Goal: Task Accomplishment & Management: Complete application form

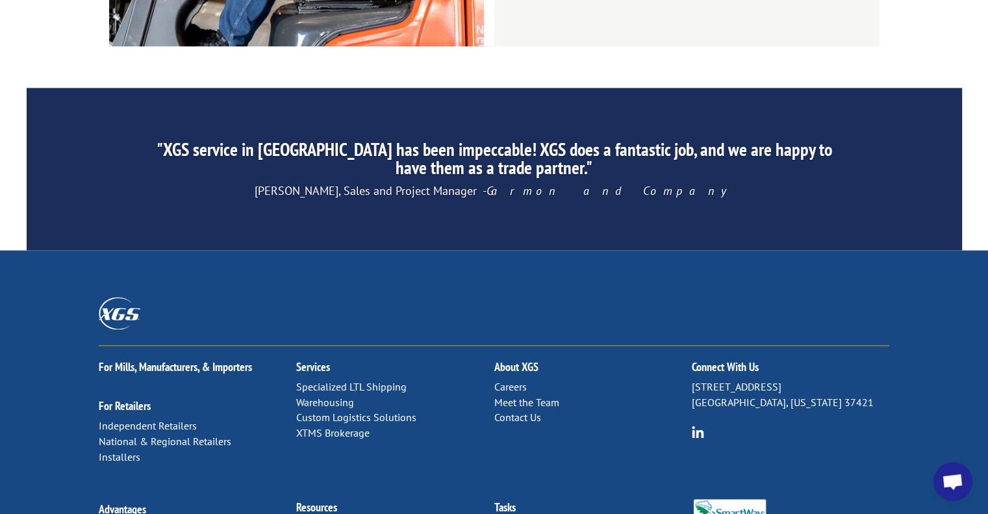
scroll to position [2056, 0]
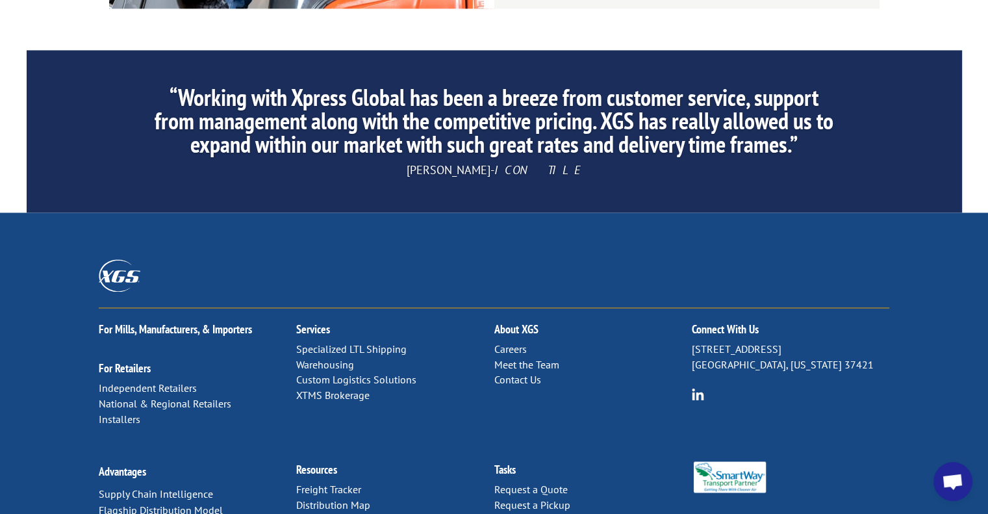
click at [367, 513] on link "Forms & Documents" at bounding box center [341, 519] width 91 height 13
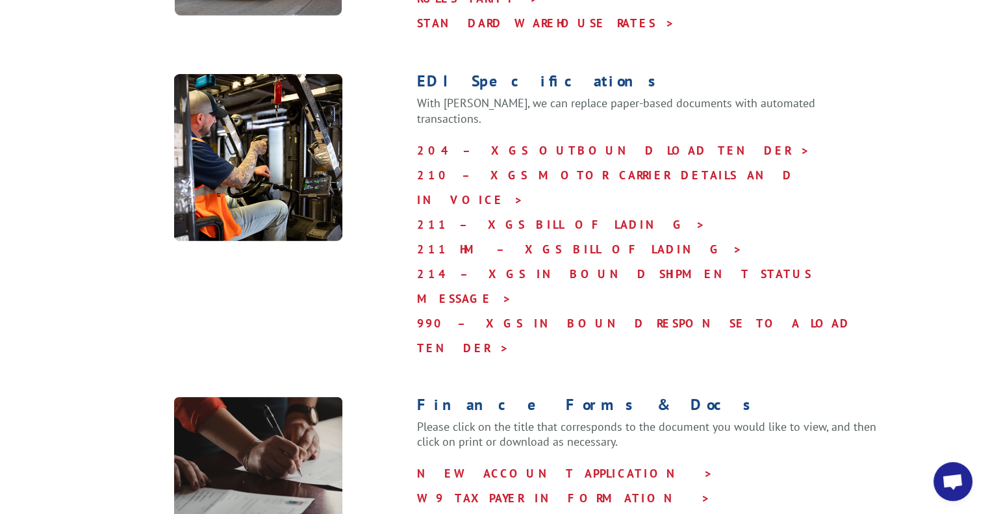
scroll to position [585, 0]
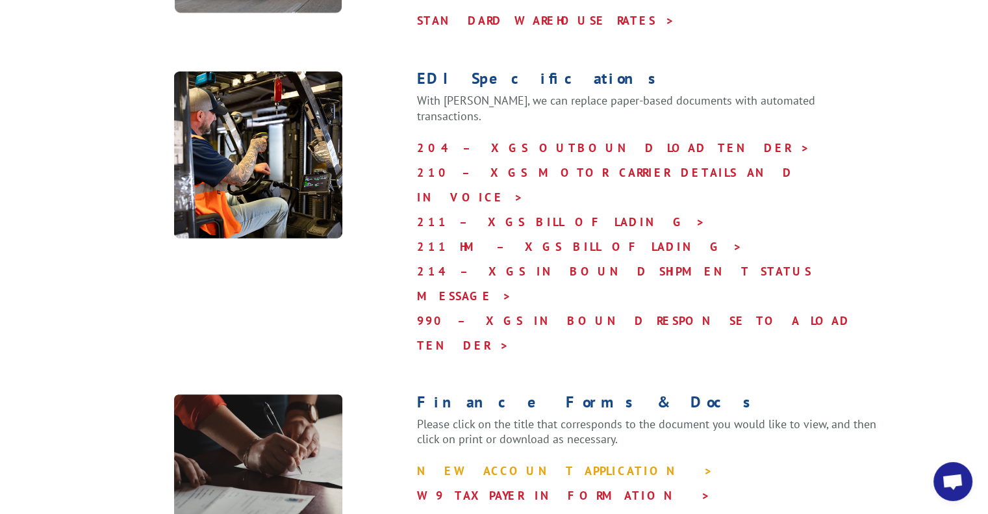
click at [522, 463] on link "NEW ACCOUNT APPLICATION >" at bounding box center [565, 470] width 296 height 15
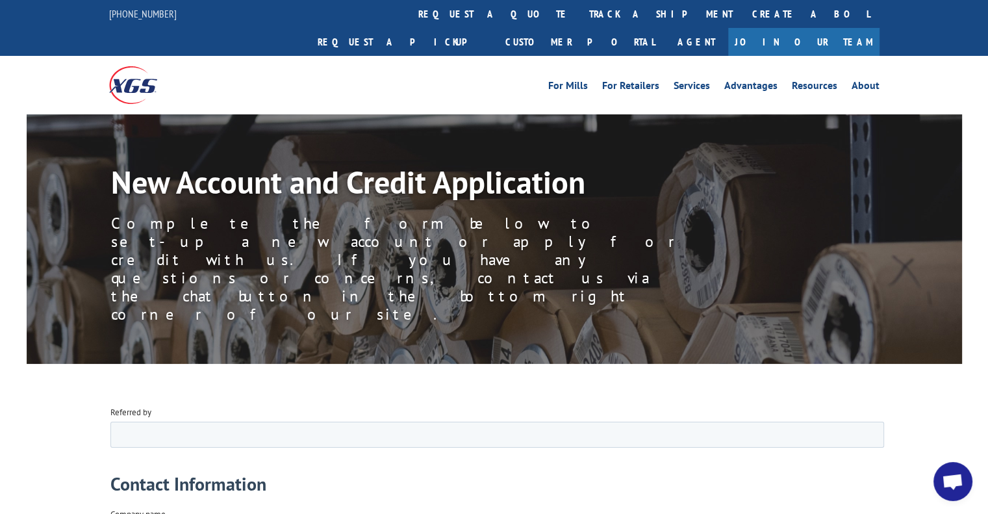
scroll to position [815, 0]
